Goal: Transaction & Acquisition: Subscribe to service/newsletter

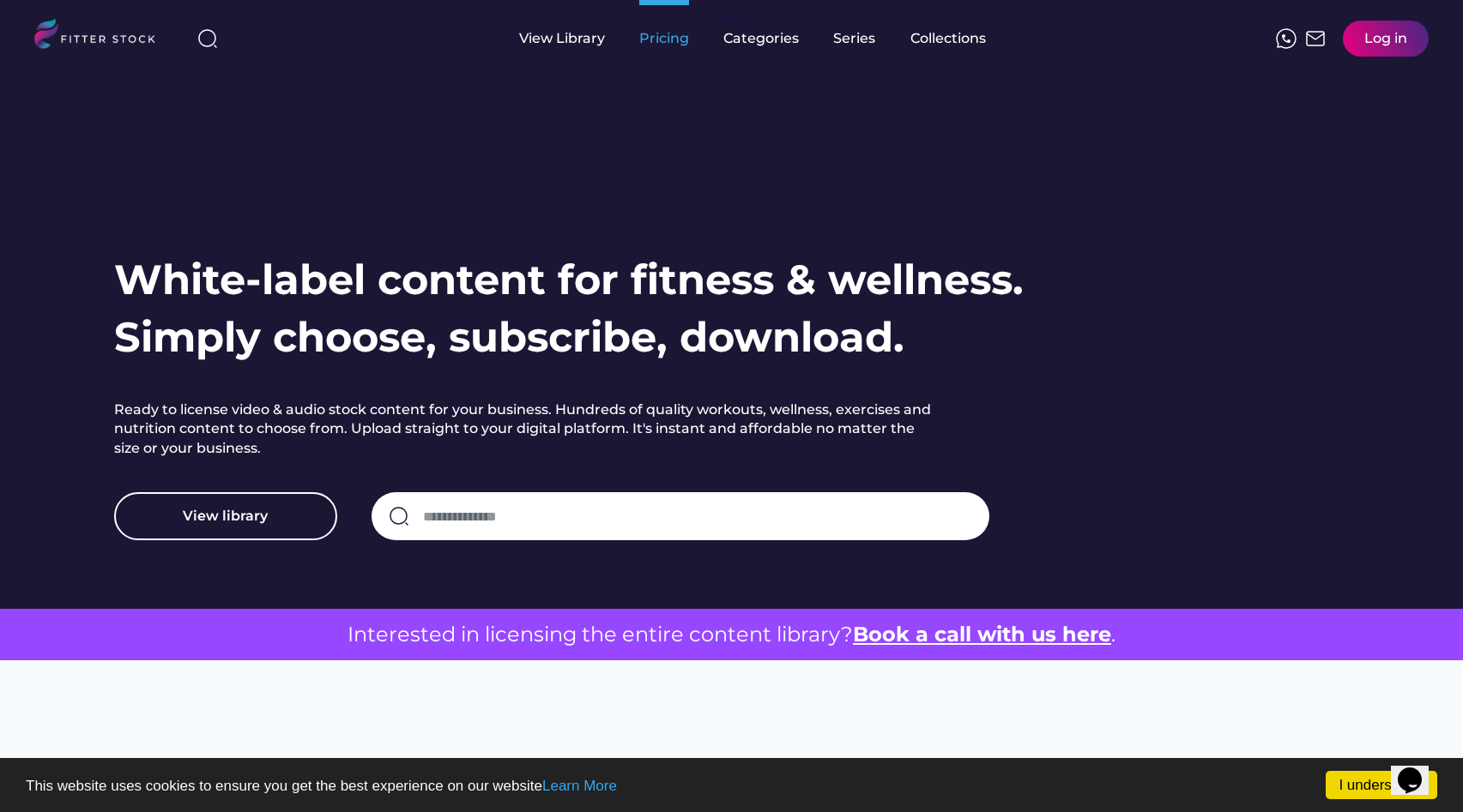
click at [668, 46] on div "Pricing" at bounding box center [664, 39] width 50 height 19
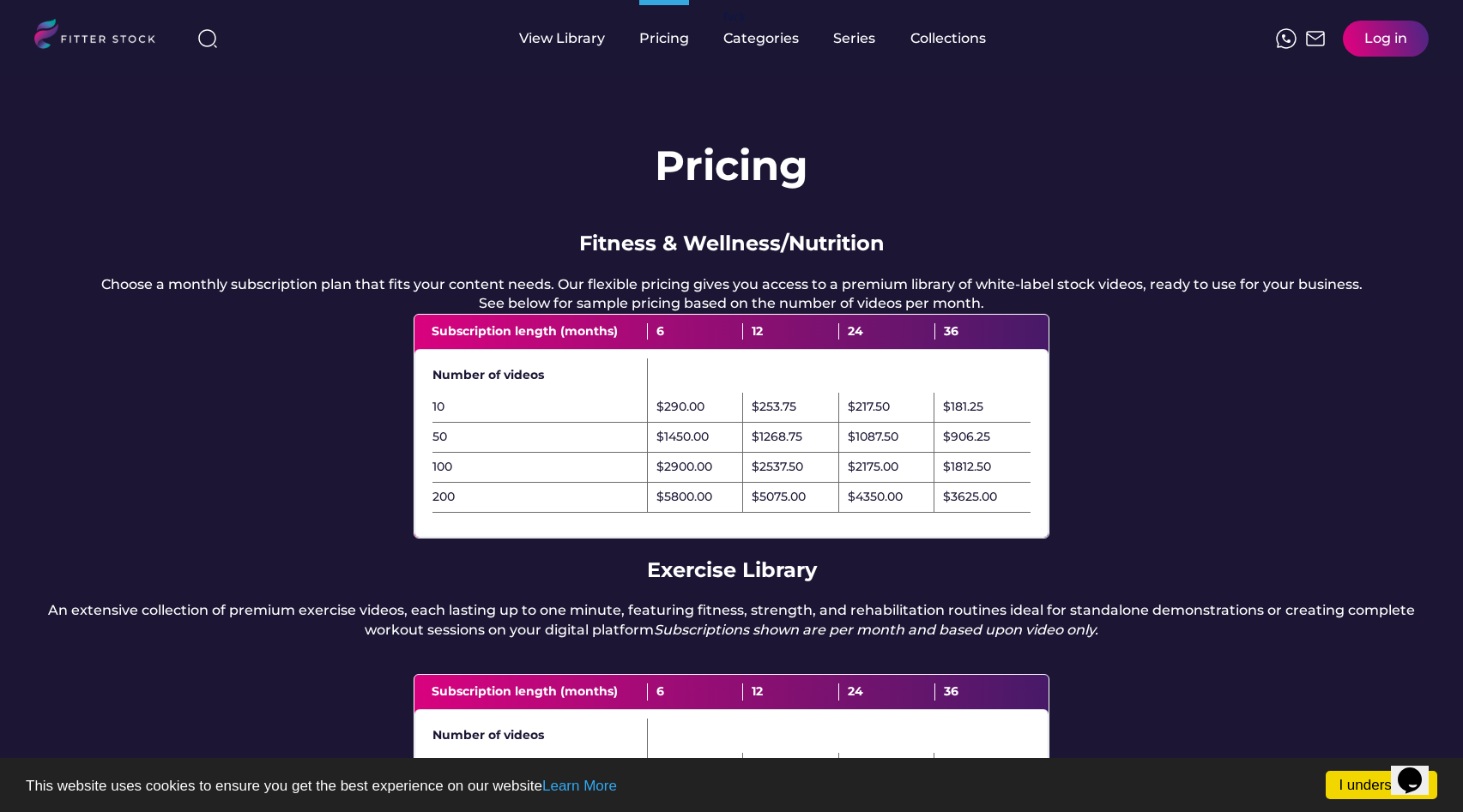
click at [1293, 37] on img at bounding box center [1286, 39] width 21 height 21
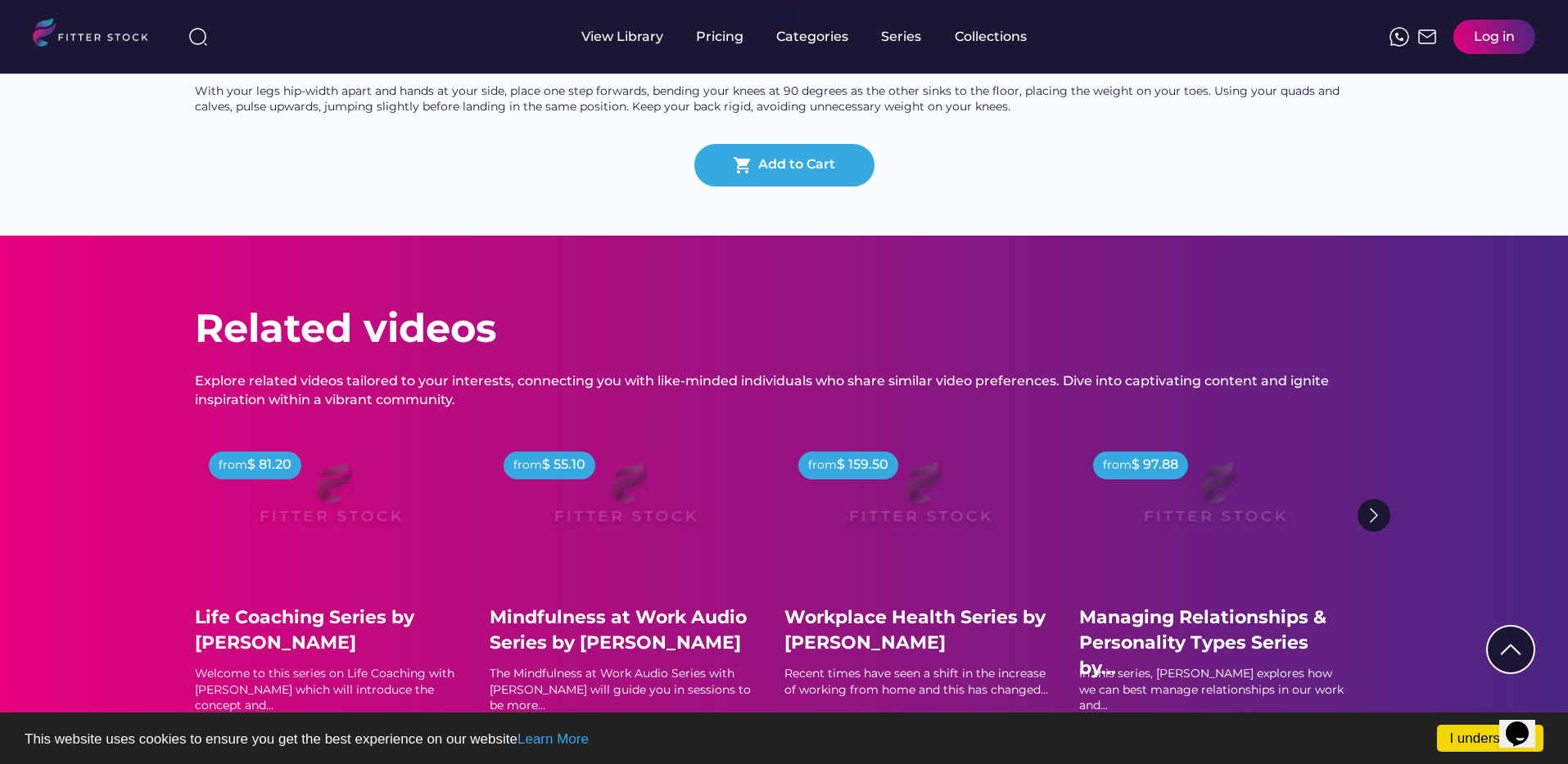
scroll to position [1663, 0]
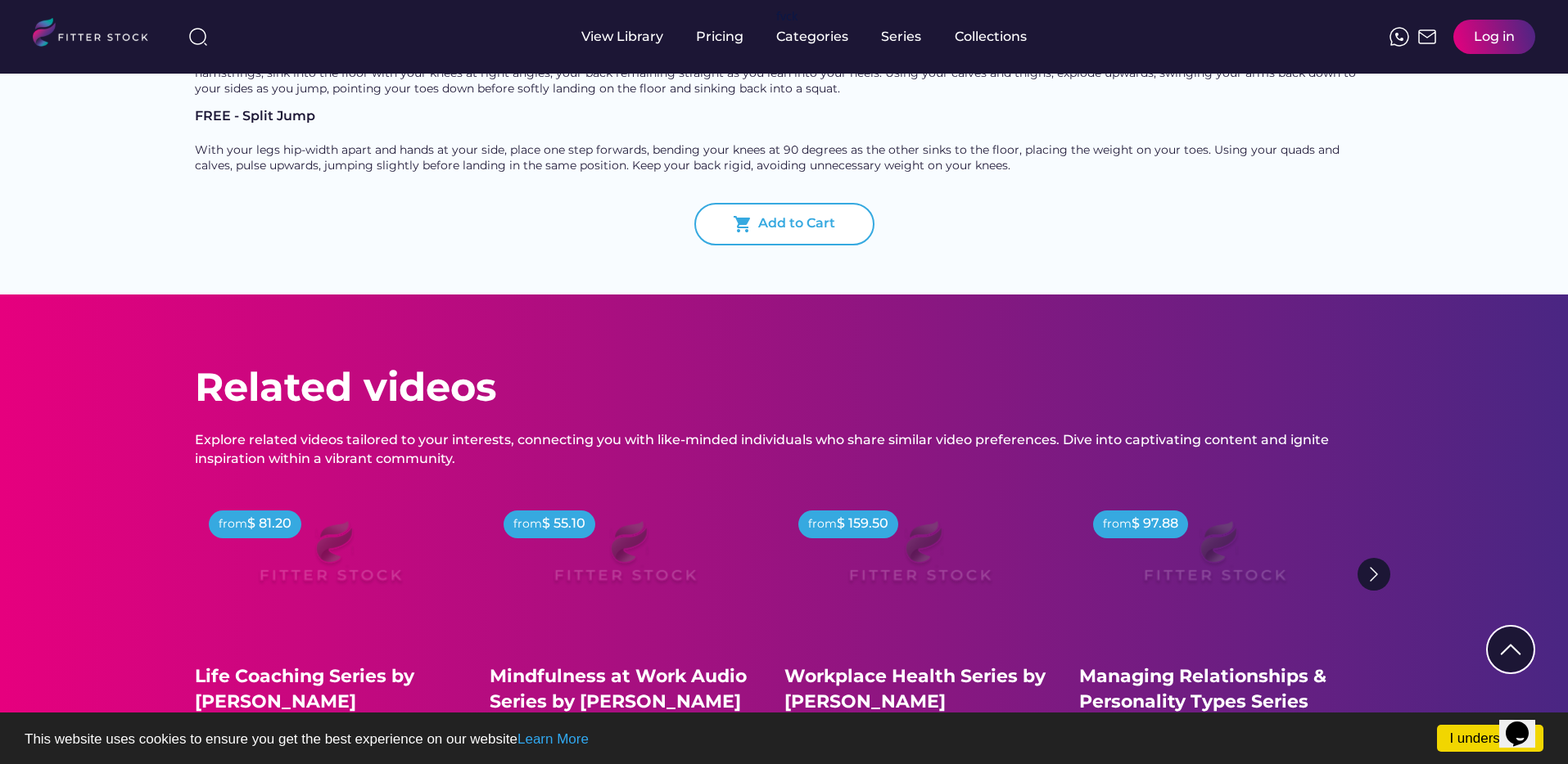
click at [775, 214] on div "Add to Cart" at bounding box center [796, 224] width 77 height 20
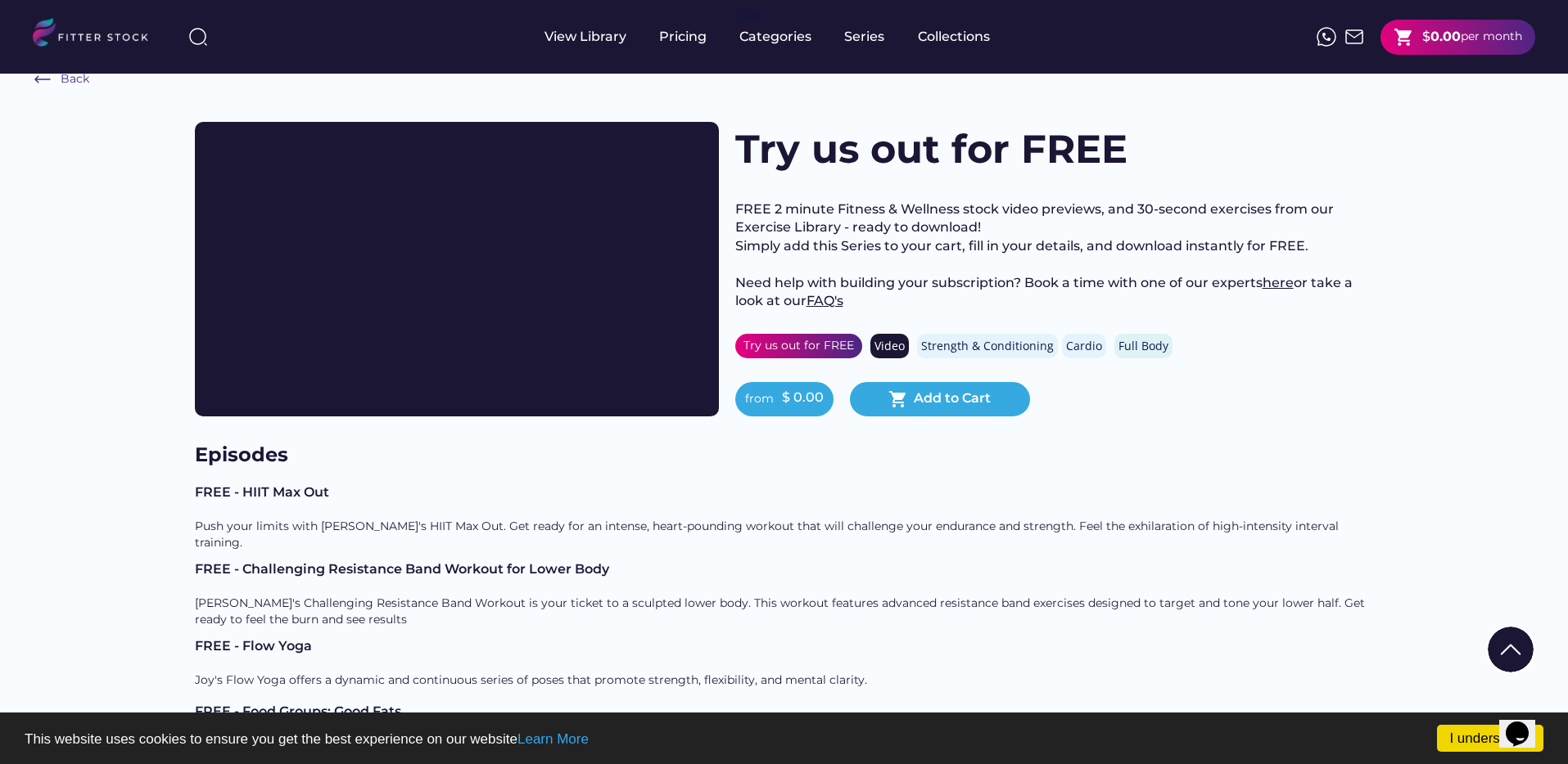
scroll to position [0, 0]
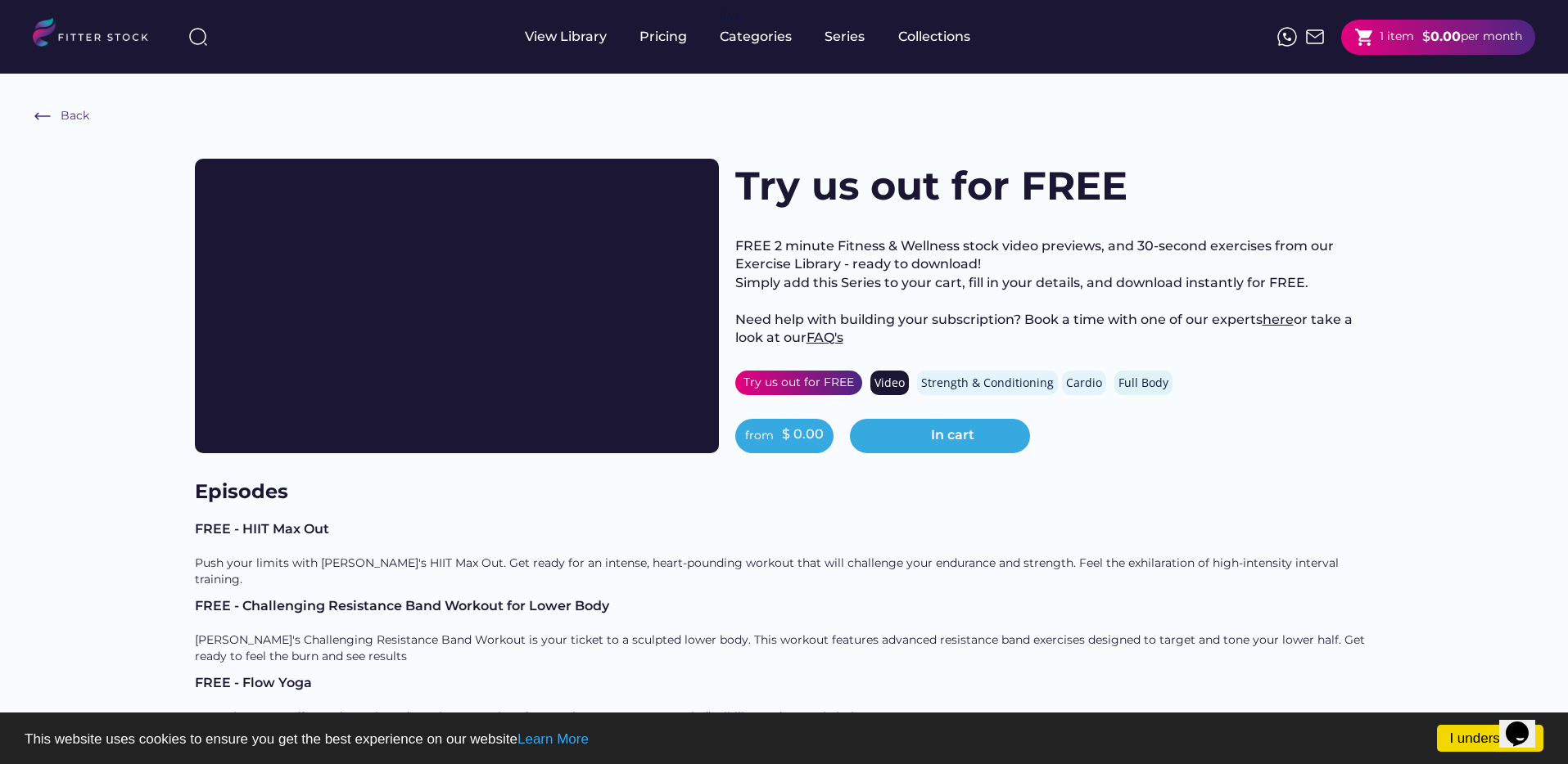
click at [1435, 49] on div "shopping_cart 1 item $ 0.00 per month" at bounding box center [1438, 37] width 194 height 36
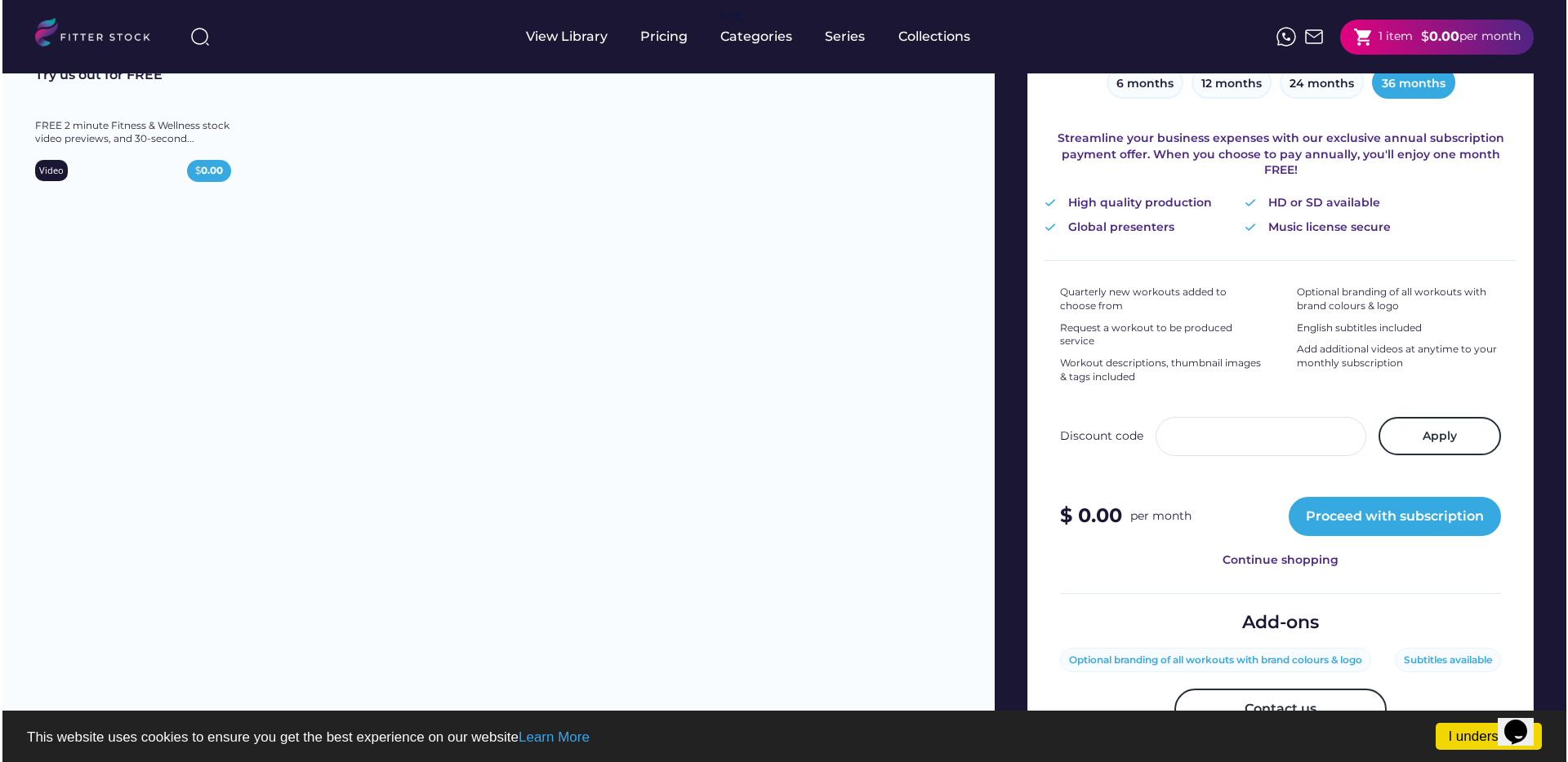
scroll to position [409, 0]
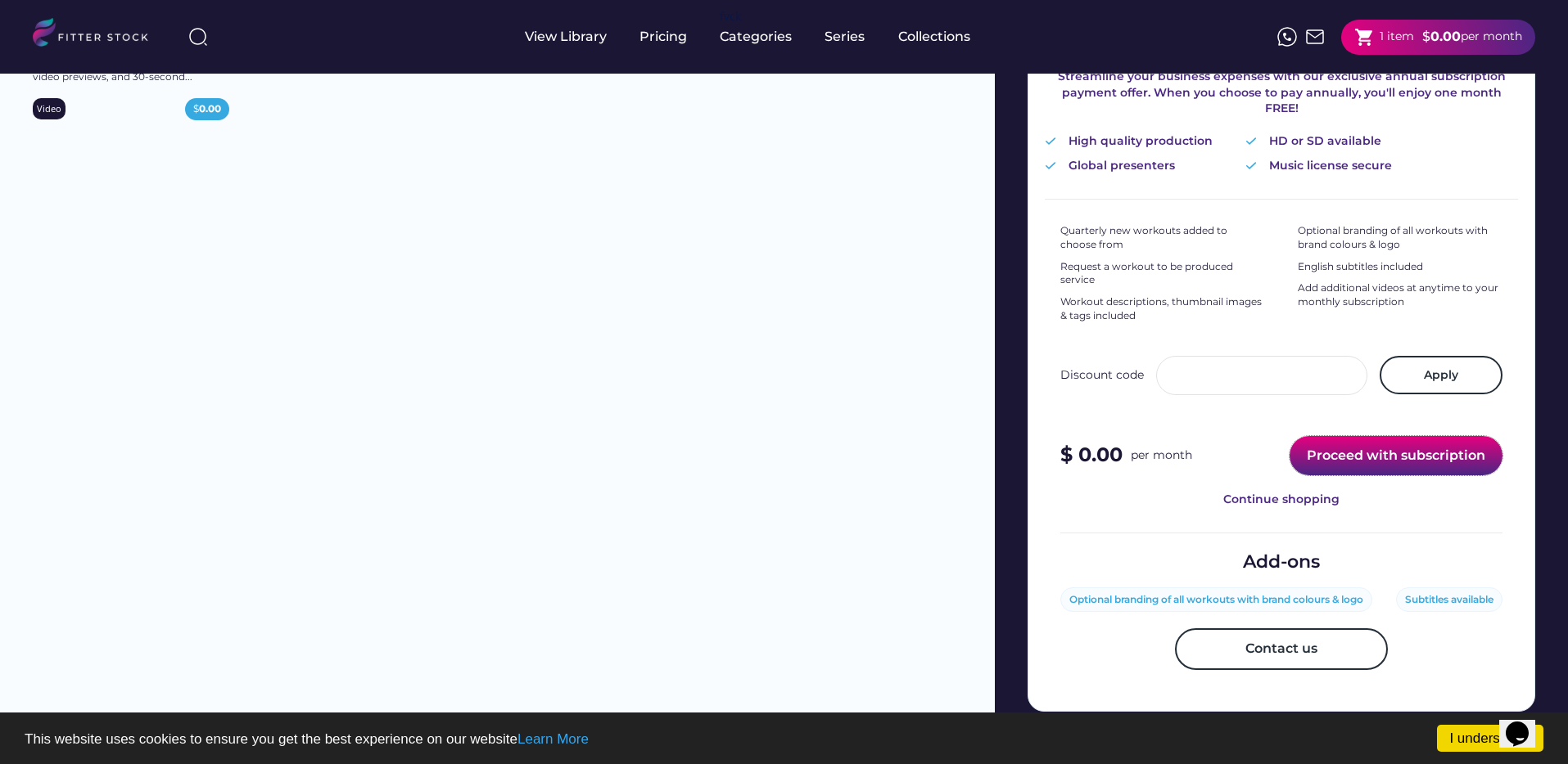
click at [1333, 444] on button "Proceed with subscription" at bounding box center [1396, 455] width 213 height 39
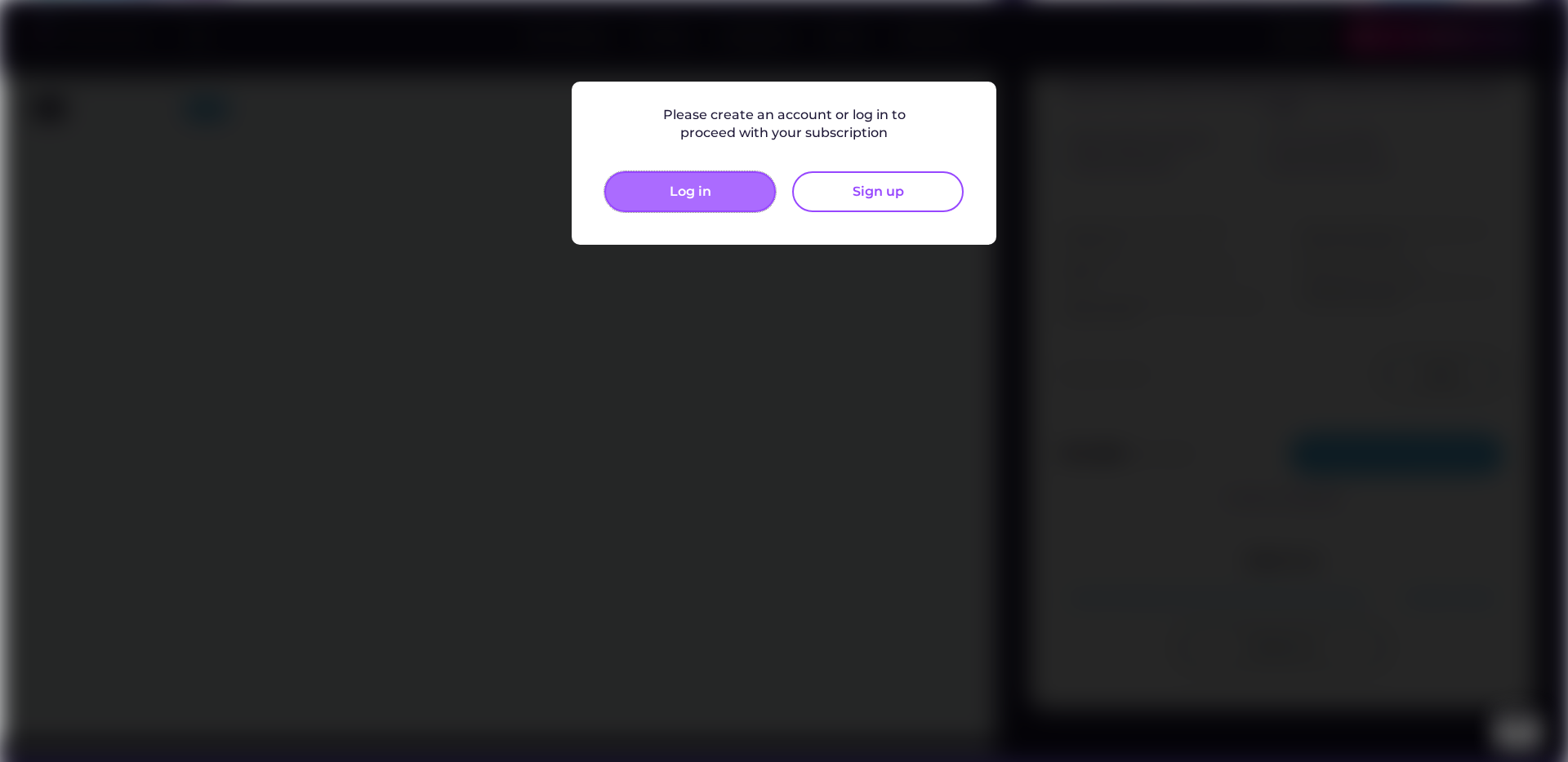
click at [727, 178] on button "Log in" at bounding box center [689, 192] width 172 height 41
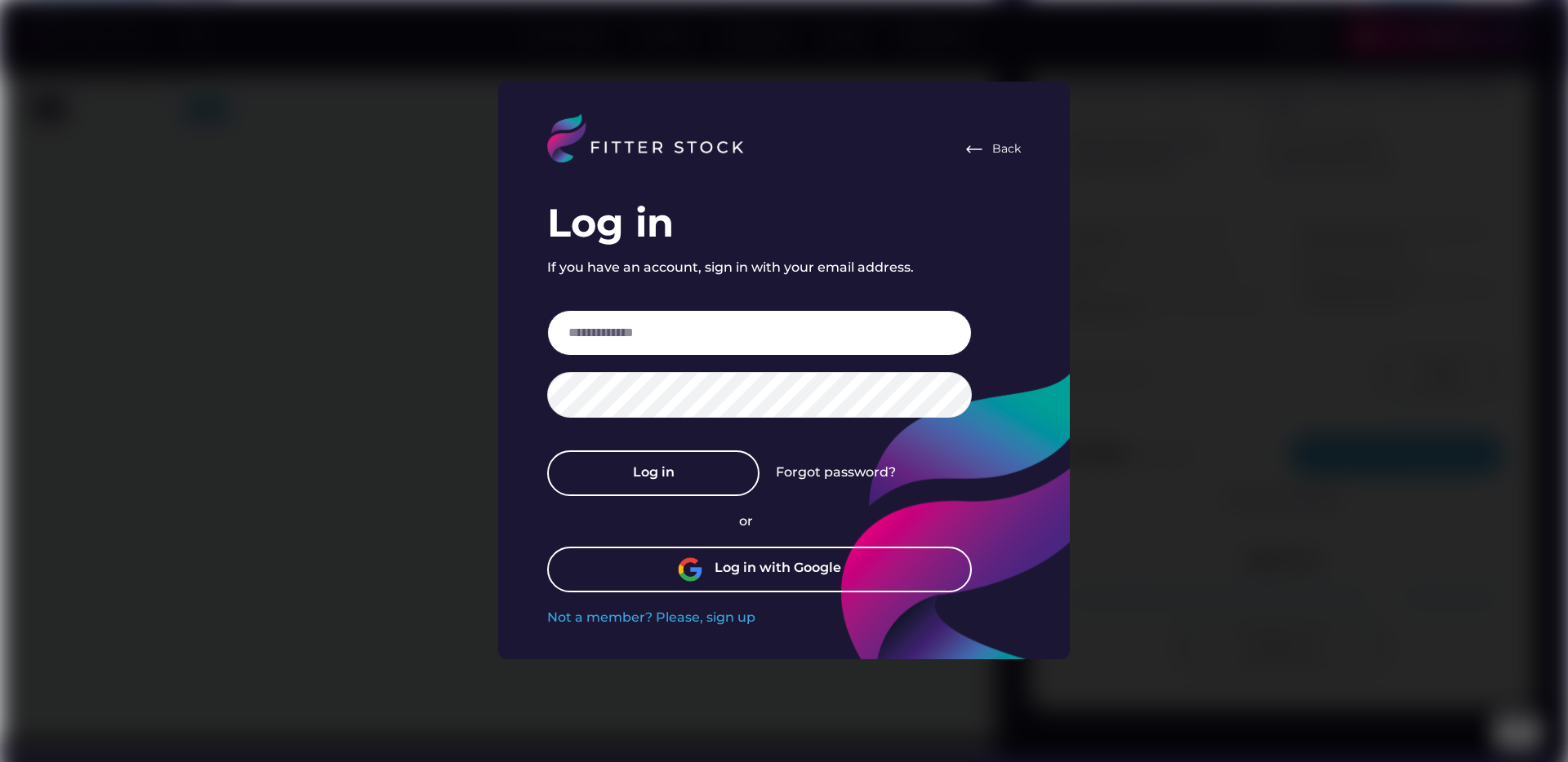
click at [699, 323] on input "email" at bounding box center [759, 333] width 425 height 45
click at [850, 570] on div "Log in with Google" at bounding box center [759, 569] width 425 height 45
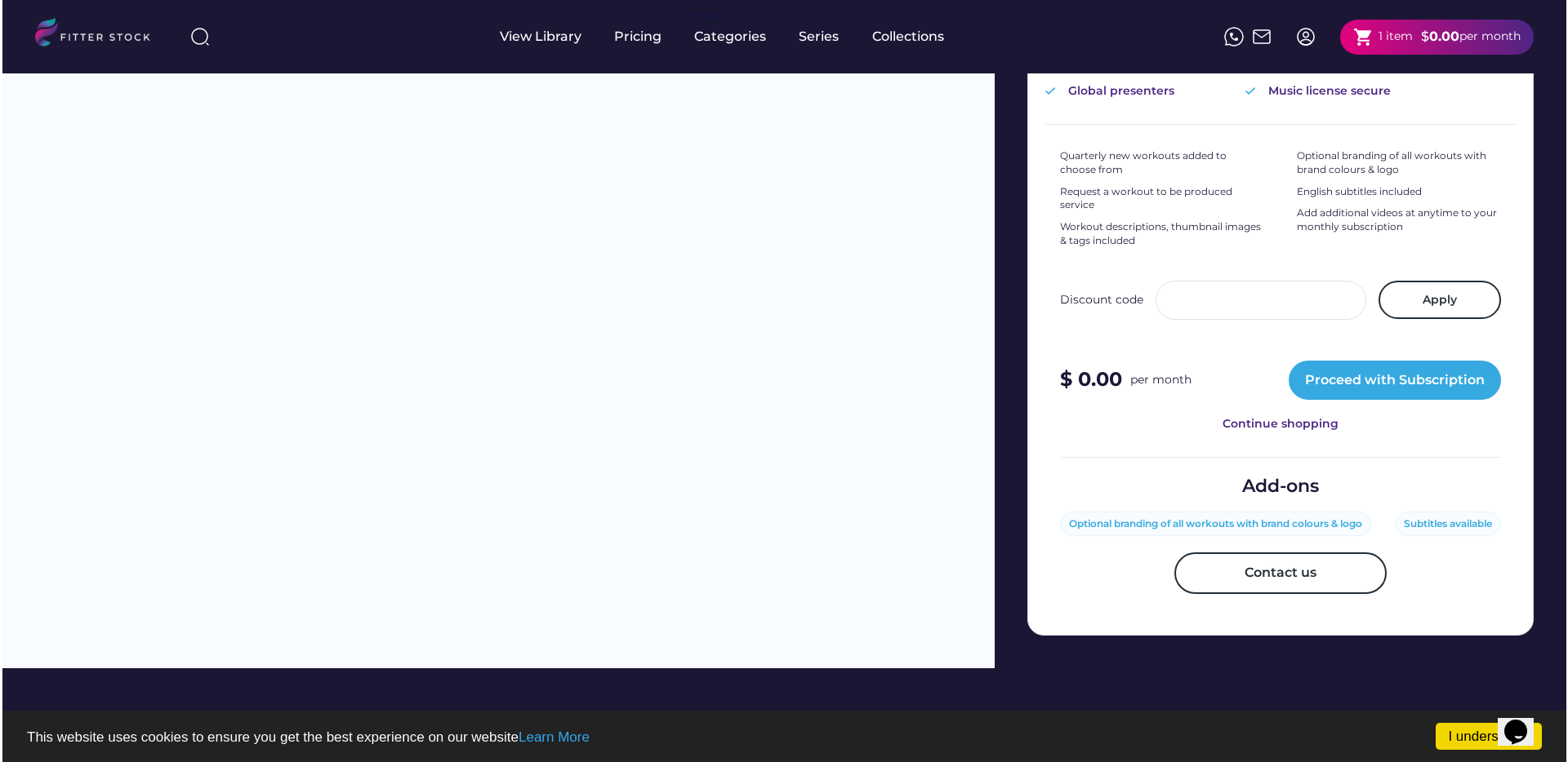
scroll to position [466, 0]
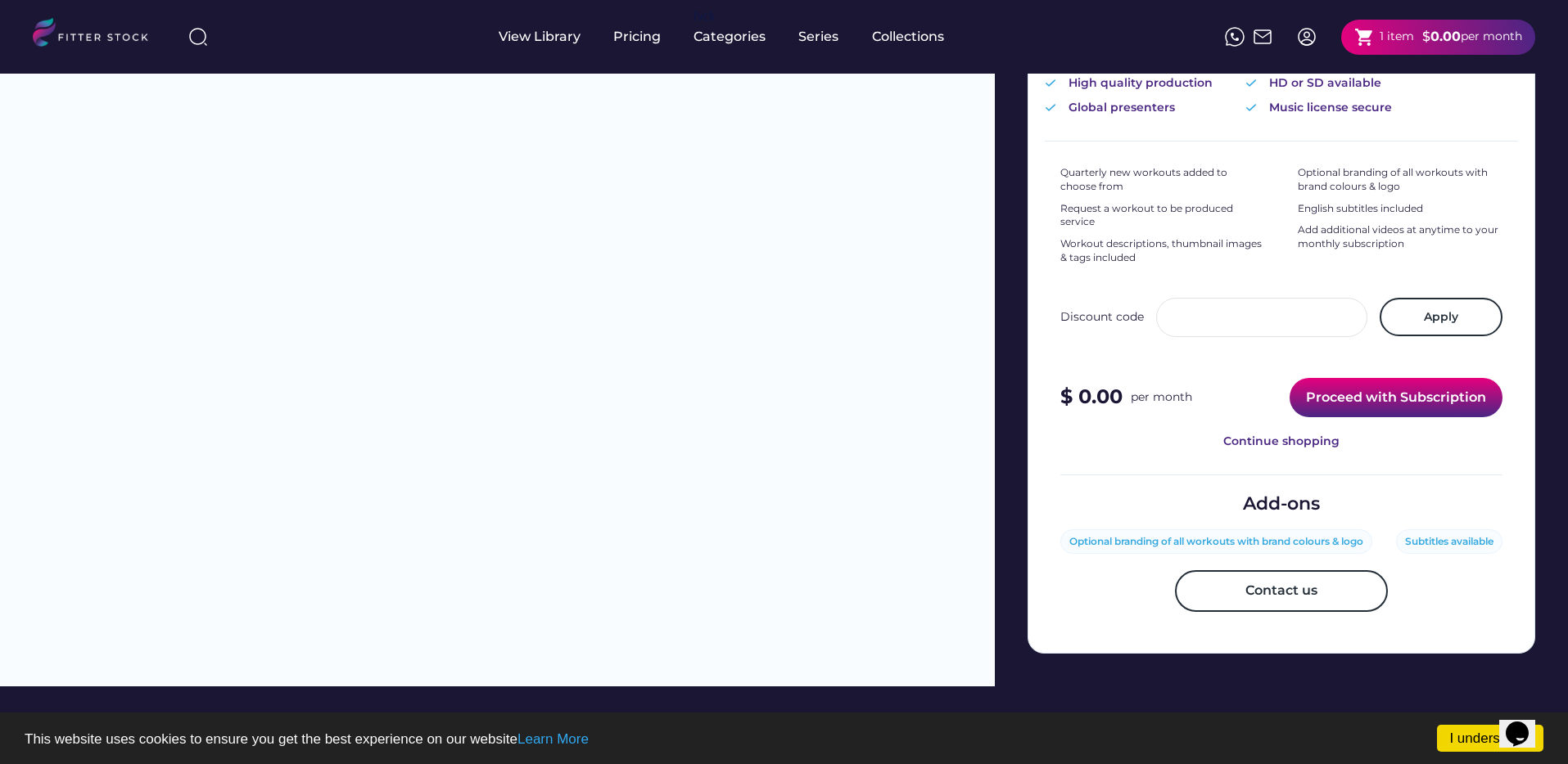
click at [1327, 378] on button "Proceed with Subscription" at bounding box center [1396, 397] width 213 height 39
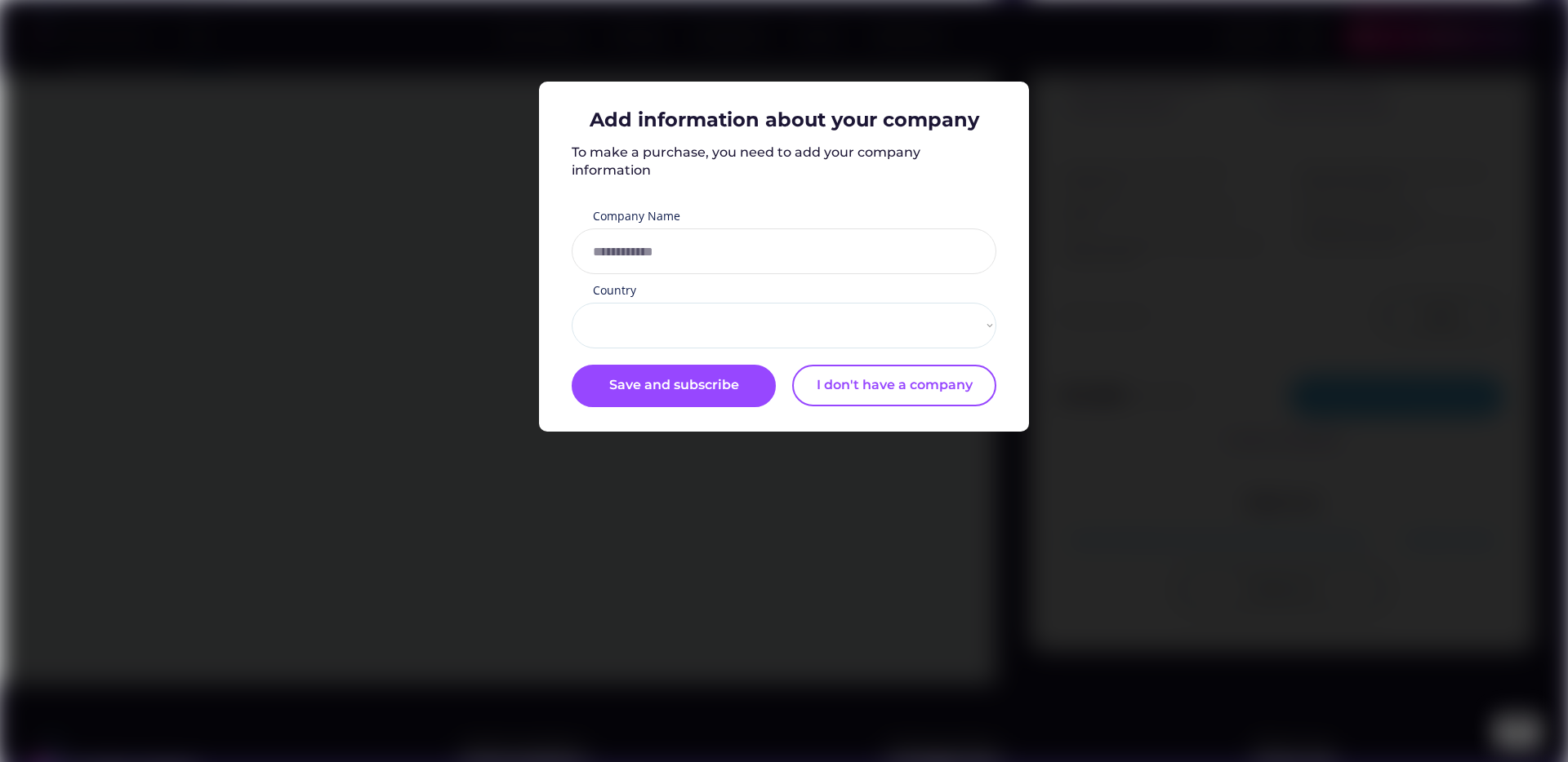
select select "**********"
click at [860, 272] on input "input" at bounding box center [783, 251] width 425 height 45
click at [826, 387] on button "I don't have a company" at bounding box center [894, 385] width 204 height 41
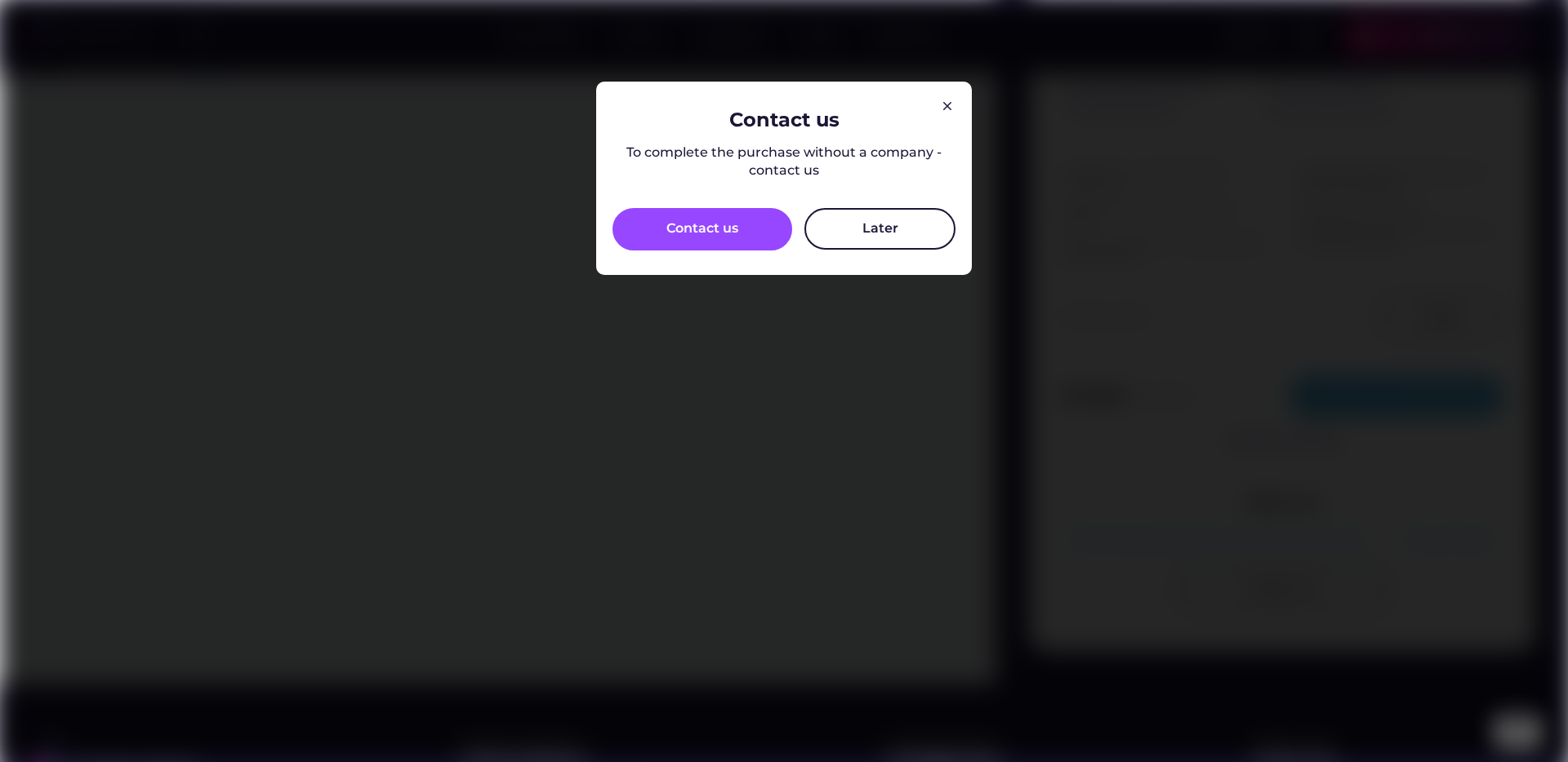
click at [869, 225] on button "Later" at bounding box center [879, 228] width 151 height 41
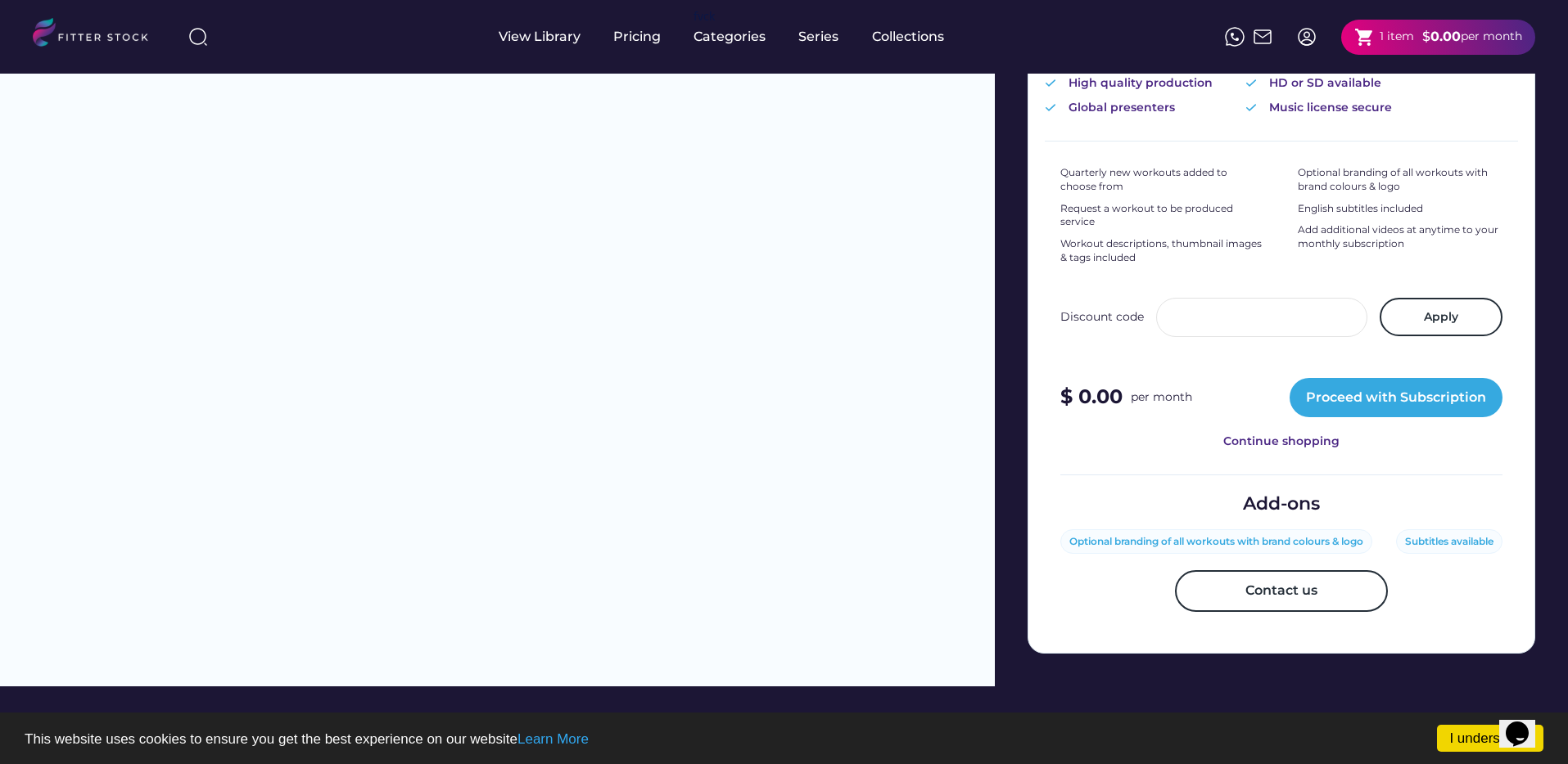
click at [1385, 404] on div "Quarterly new workouts added to choose from Request a workout to be produced se…" at bounding box center [1281, 308] width 442 height 334
click at [1388, 398] on button "Proceed with Subscription" at bounding box center [1396, 397] width 213 height 39
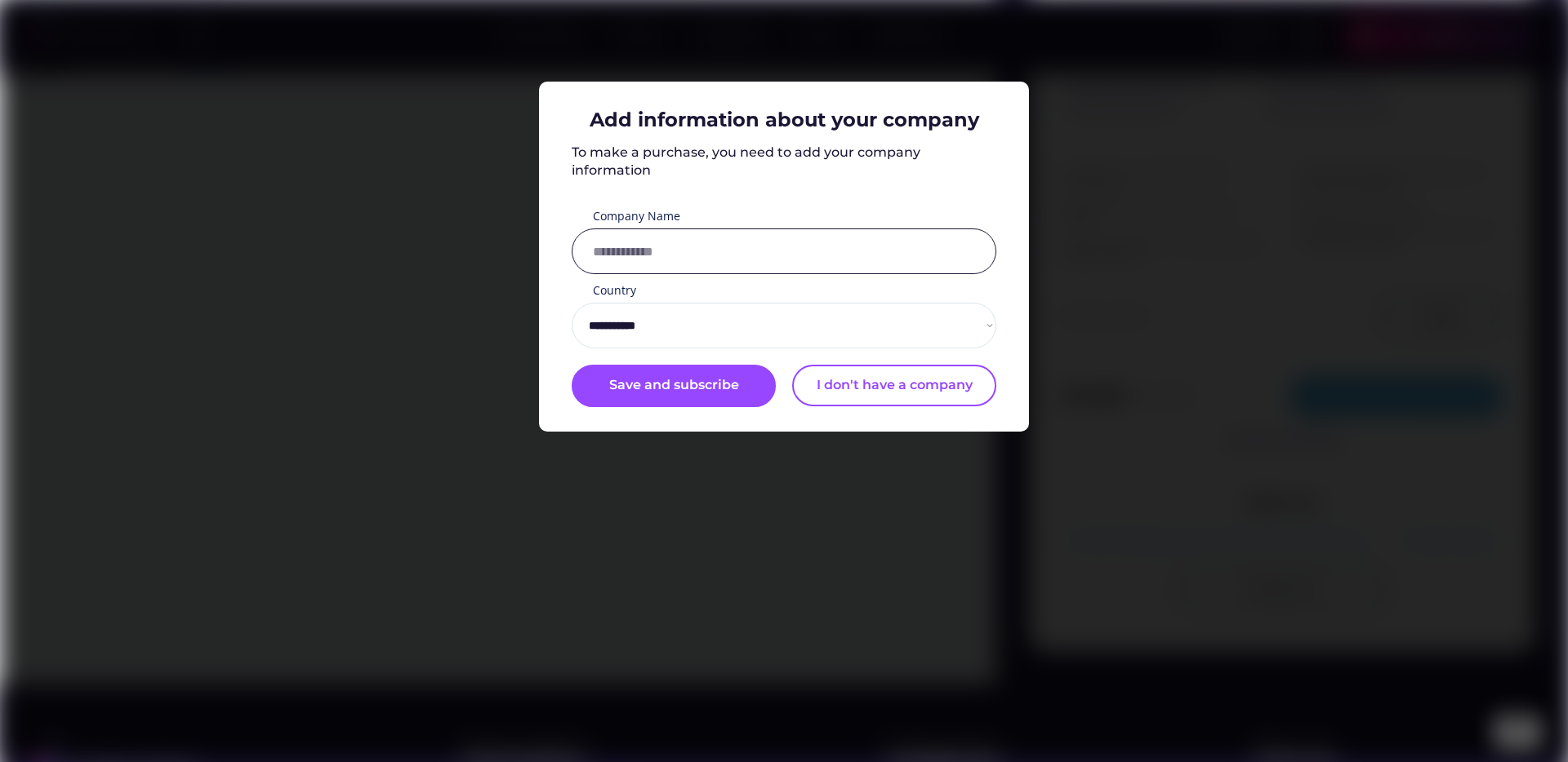
click at [711, 236] on input "input" at bounding box center [783, 251] width 425 height 45
type input "*****"
click at [669, 384] on div "Save and subscribe" at bounding box center [674, 386] width 130 height 20
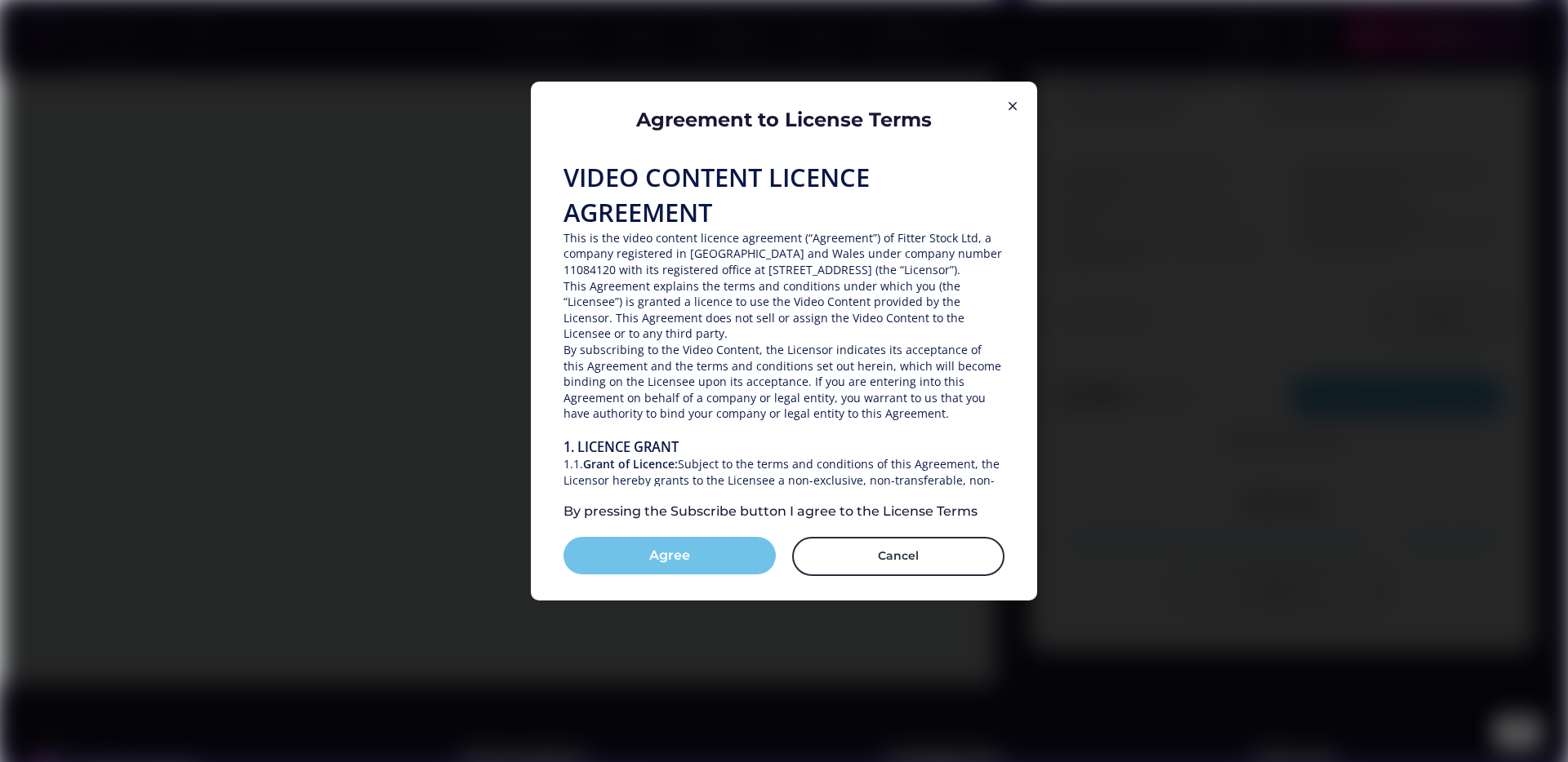
click at [687, 562] on button "Agree" at bounding box center [668, 556] width 212 height 37
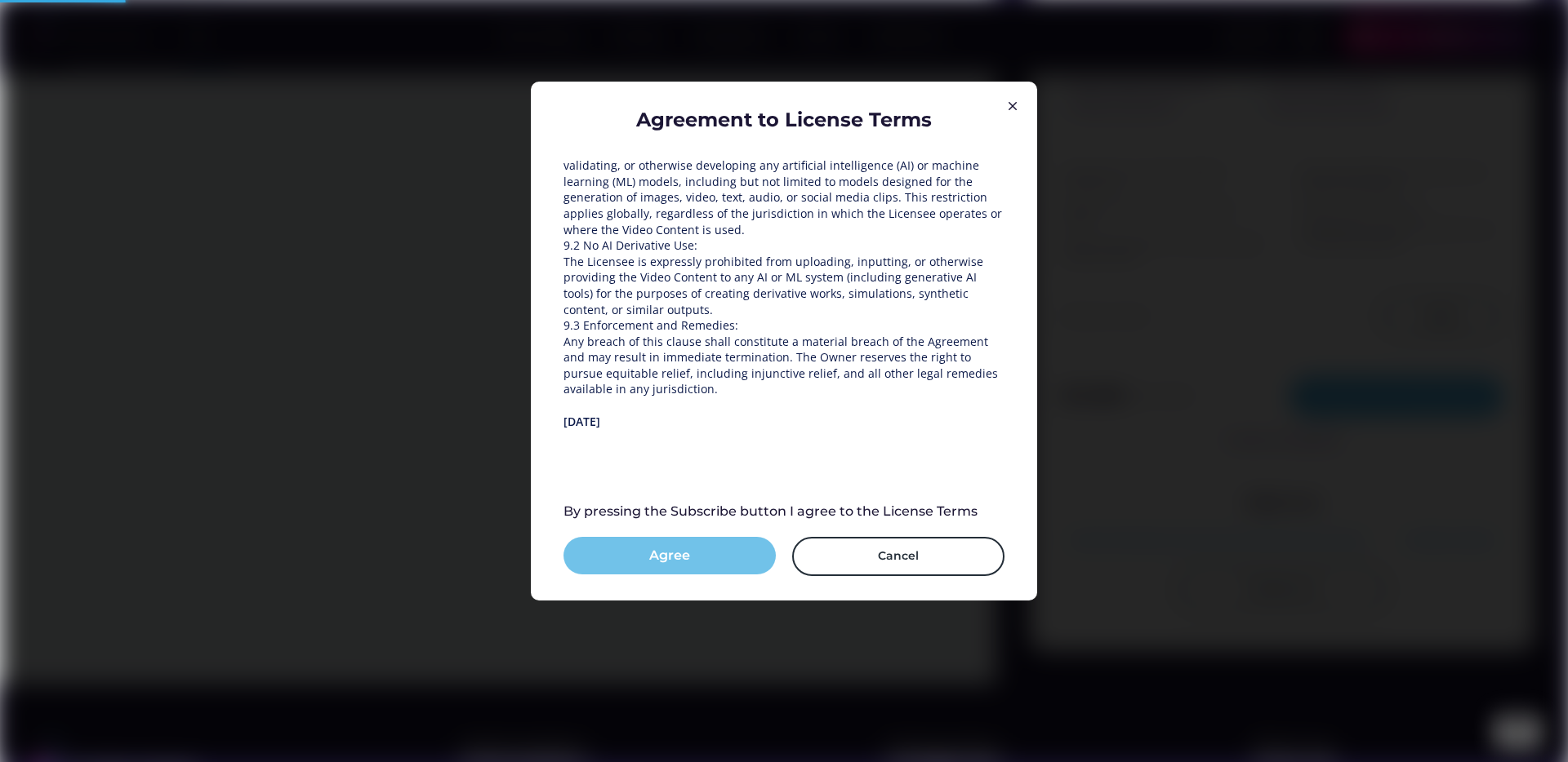
scroll to position [2341, 0]
click at [687, 562] on button "Agree" at bounding box center [668, 556] width 212 height 37
click at [736, 569] on button "Subscribe" at bounding box center [668, 556] width 212 height 37
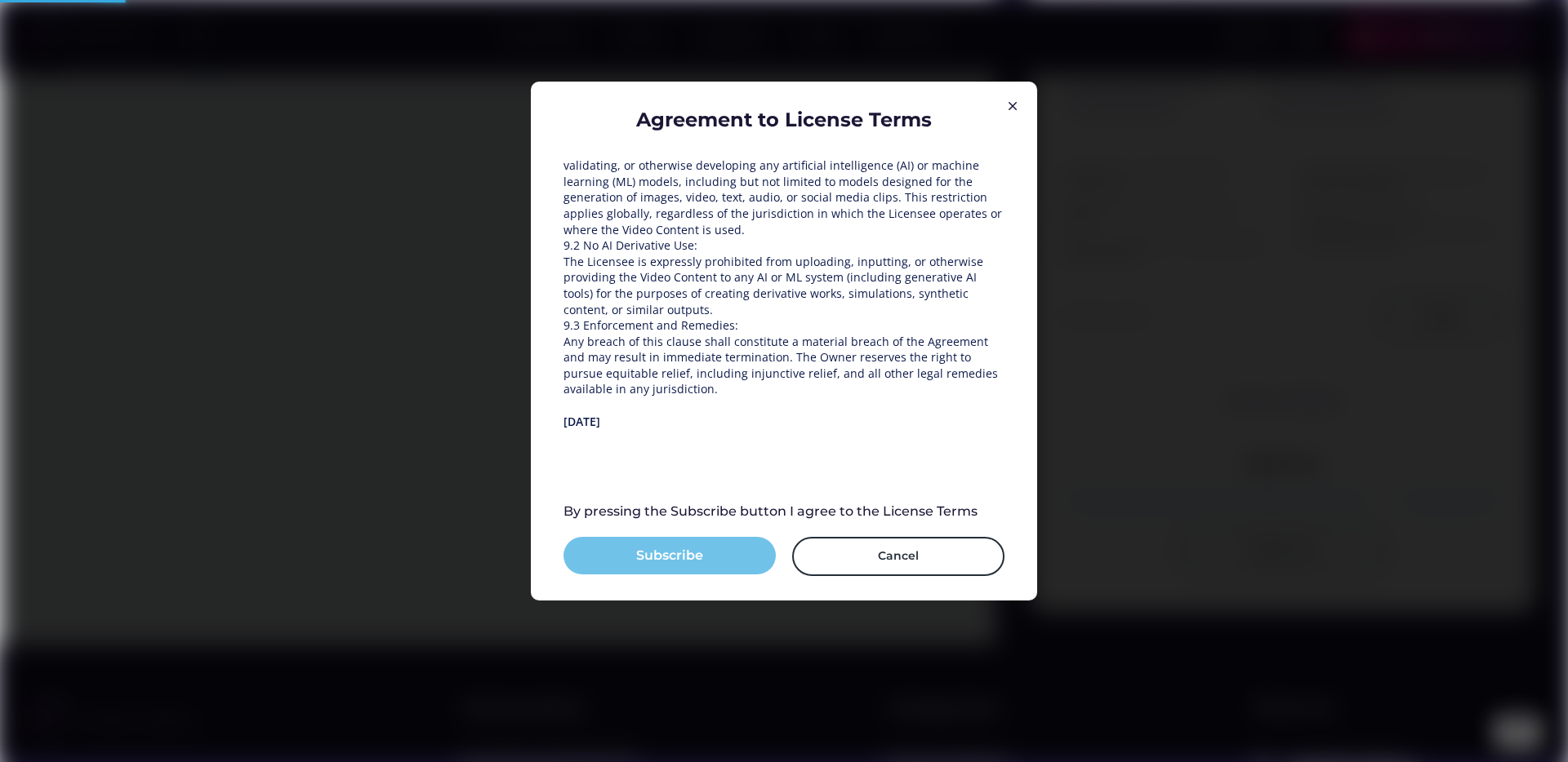
click at [736, 569] on button "Subscribe" at bounding box center [668, 556] width 212 height 37
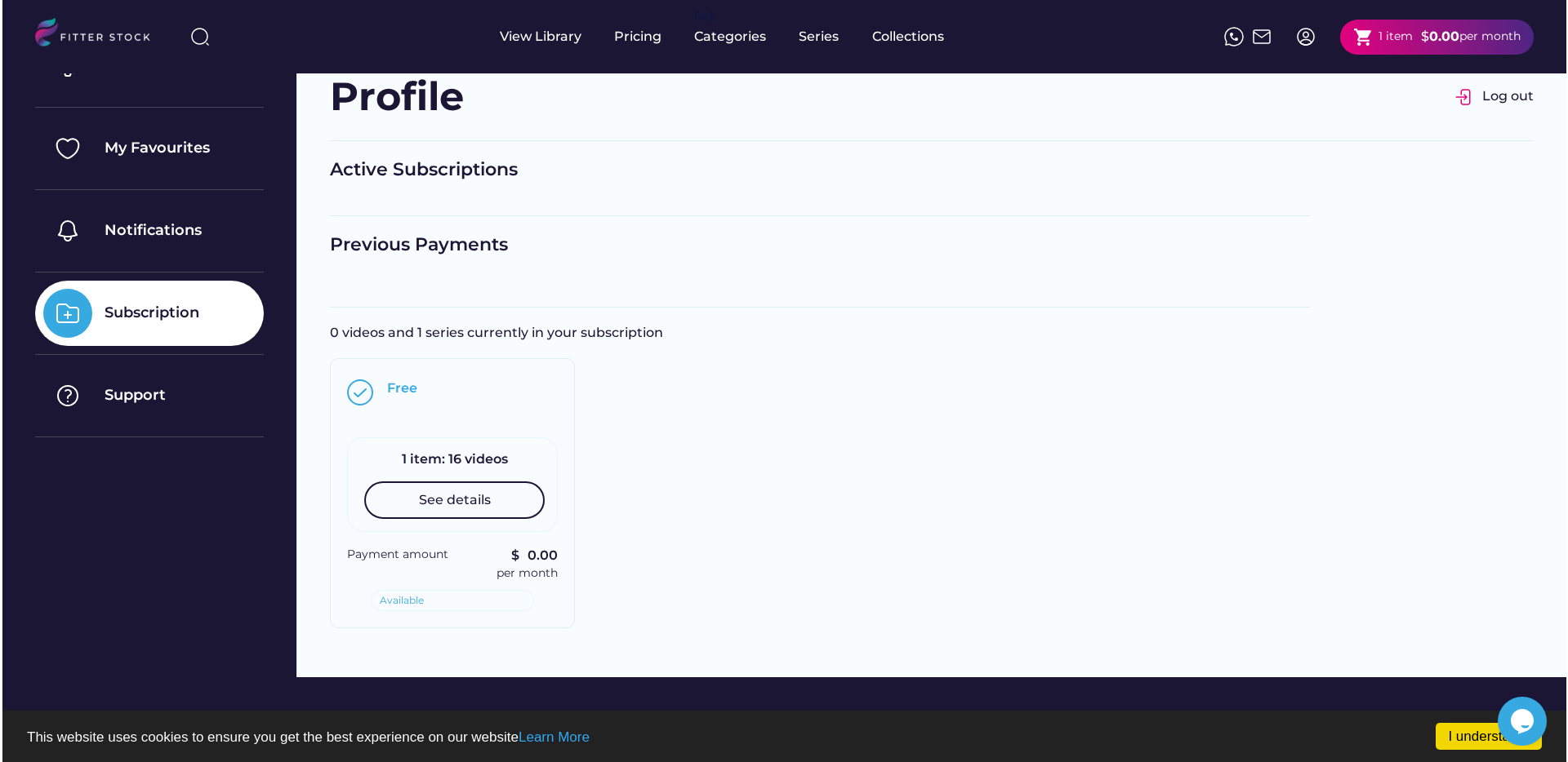
scroll to position [75, 0]
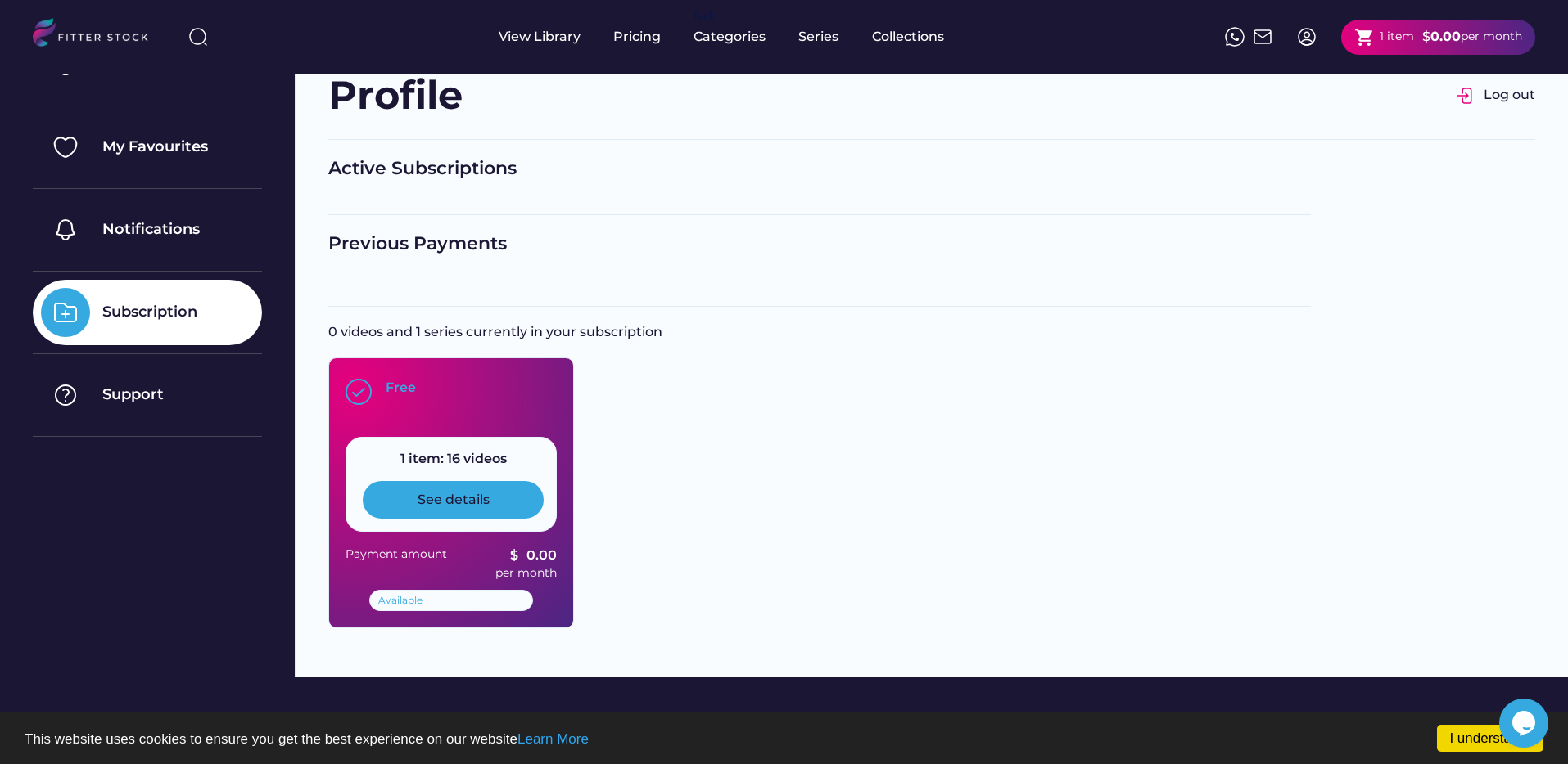
click at [502, 491] on div "See details" at bounding box center [453, 500] width 181 height 37
click at [508, 508] on div "See details" at bounding box center [453, 500] width 181 height 37
click at [497, 505] on div "See details" at bounding box center [453, 500] width 181 height 37
click at [451, 493] on div "See details" at bounding box center [453, 501] width 72 height 18
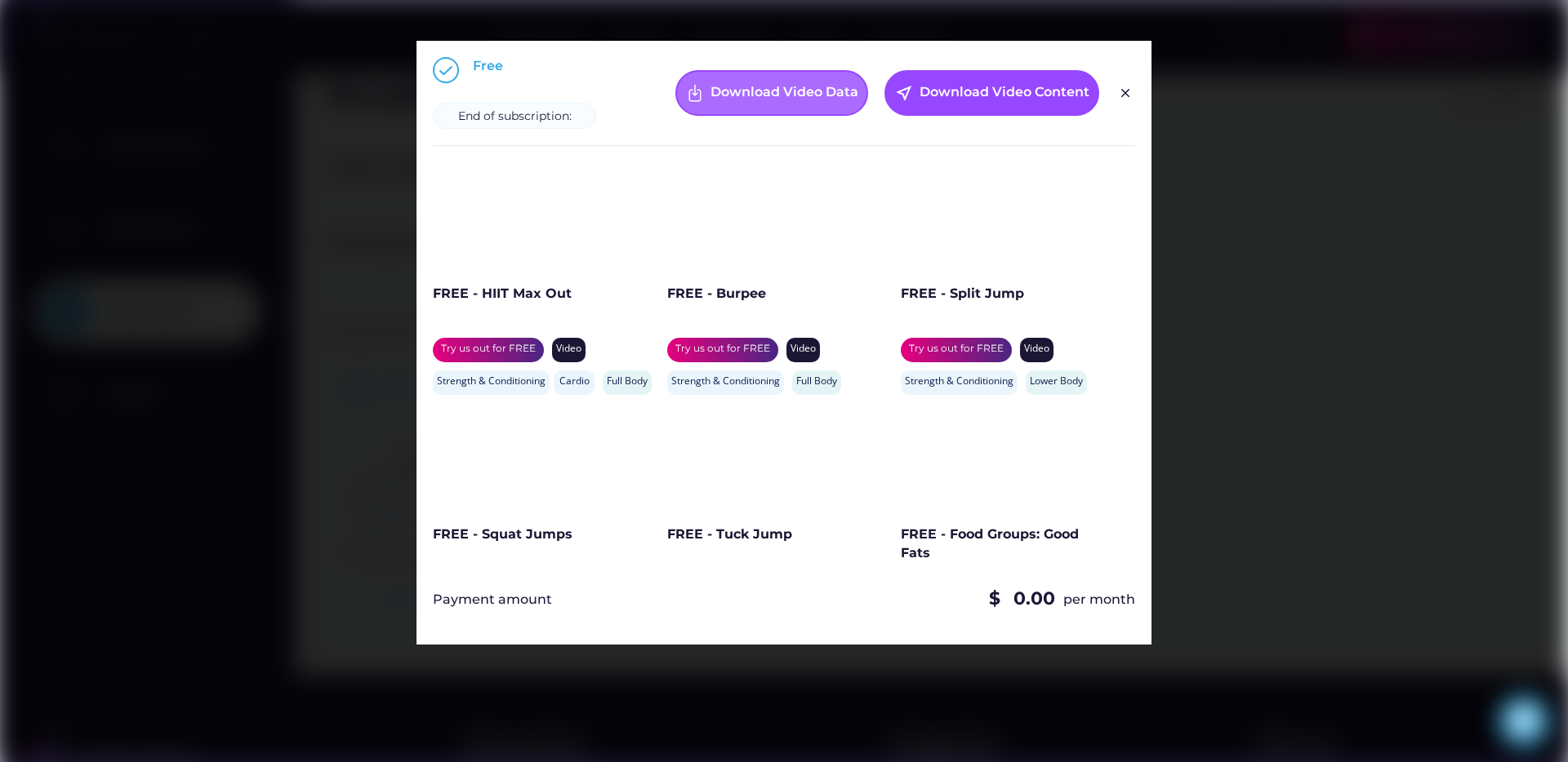
click at [746, 84] on div "Download Video Data" at bounding box center [784, 94] width 147 height 20
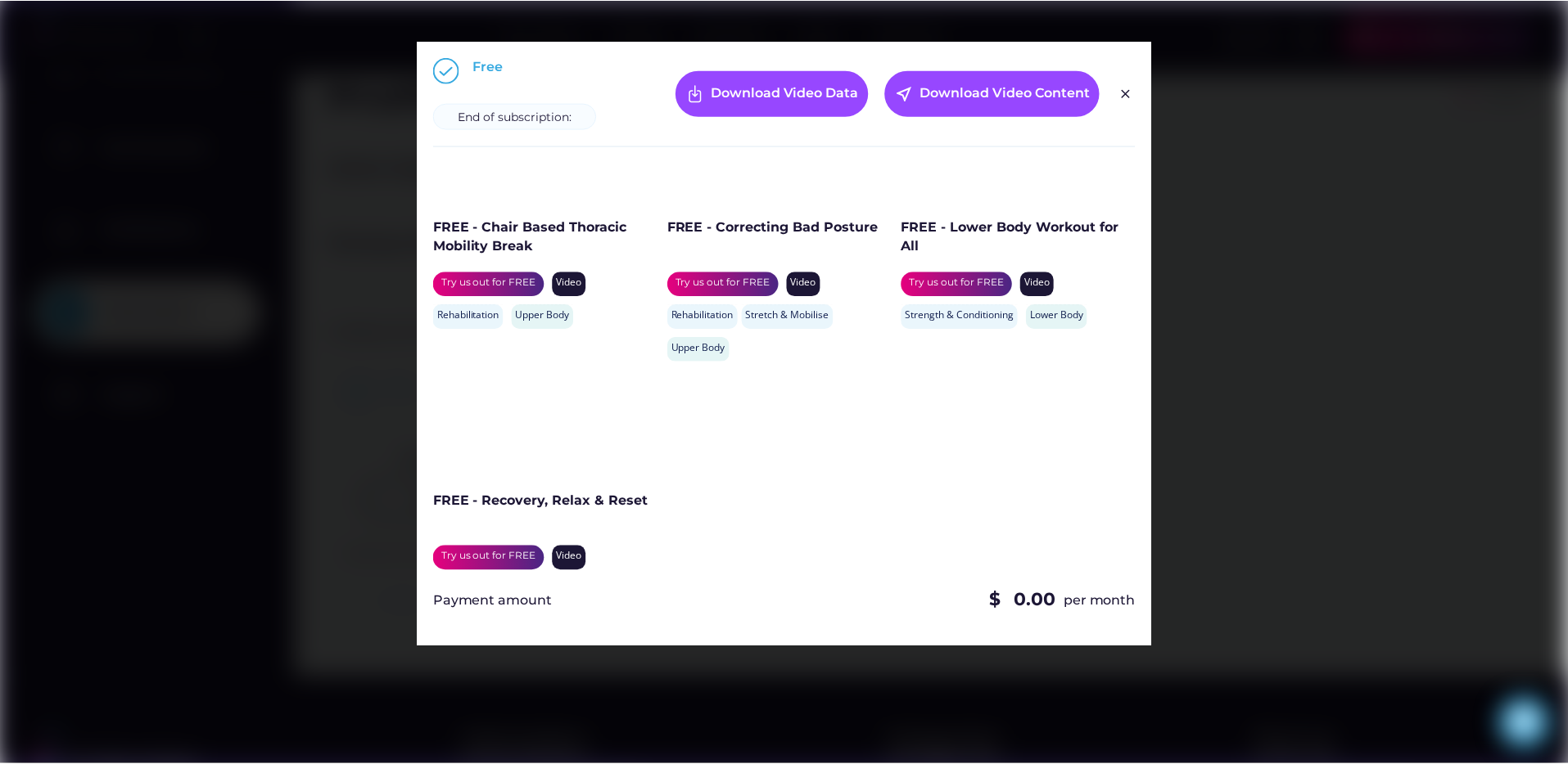
scroll to position [1094, 0]
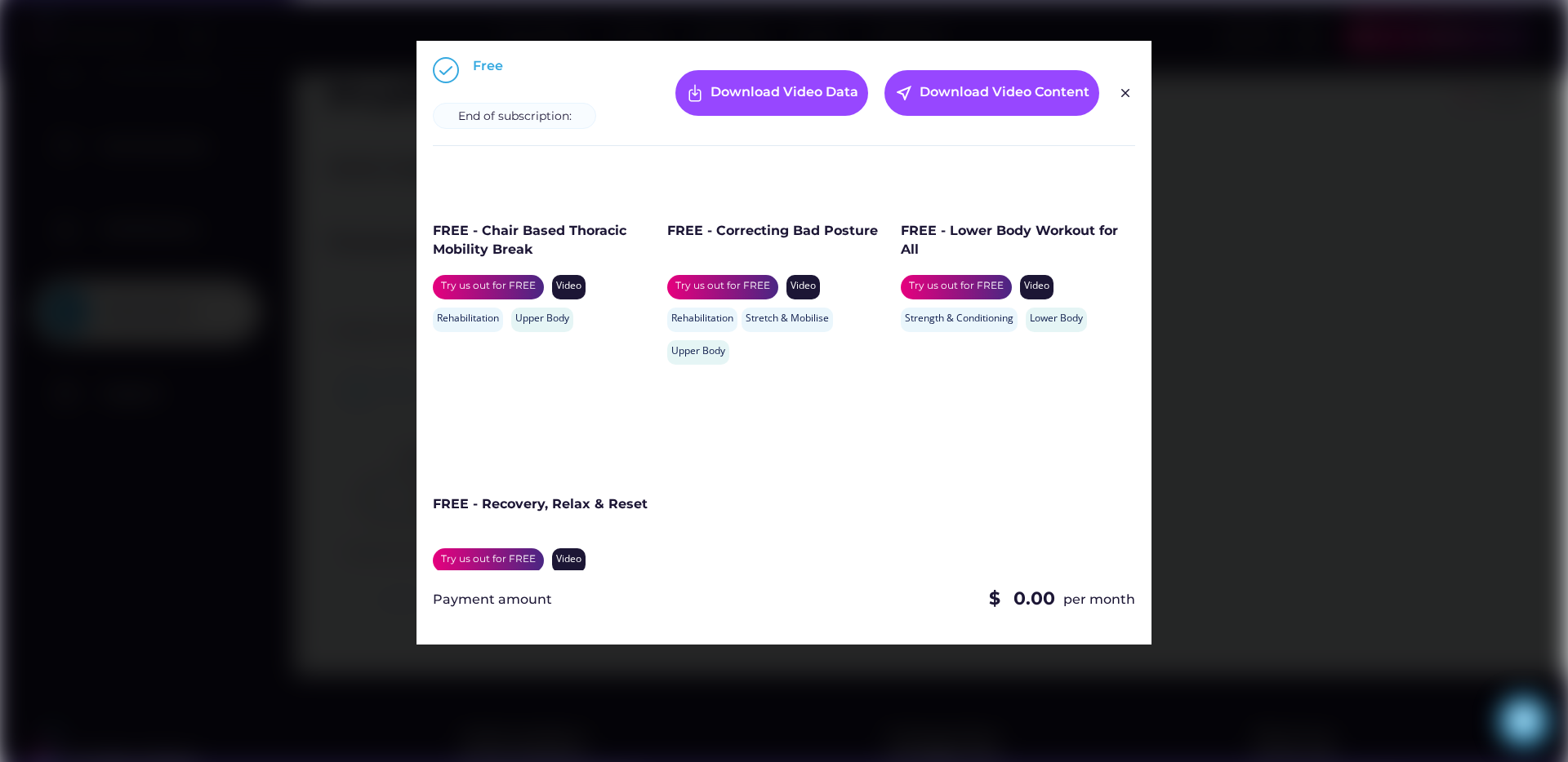
click at [1131, 105] on div "Free End of subscription: Download Video Data near_me Download Video Content" at bounding box center [784, 102] width 702 height 89
click at [1130, 99] on img at bounding box center [1125, 94] width 20 height 20
